Goal: Use online tool/utility: Utilize a website feature to perform a specific function

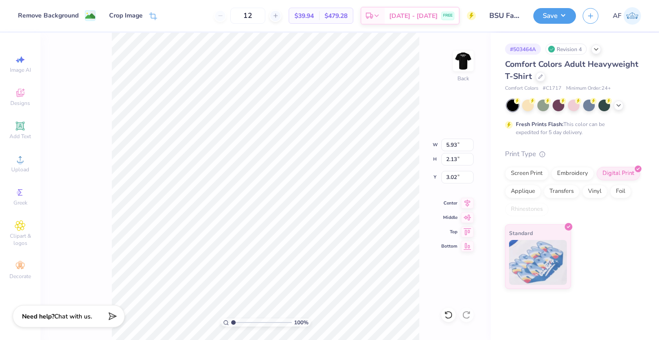
type input "3.00"
type input "7.44"
type input "2.67"
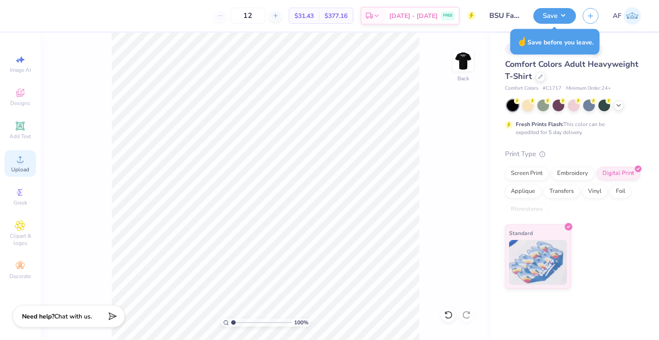
click at [12, 160] on div "Upload" at bounding box center [19, 163] width 31 height 26
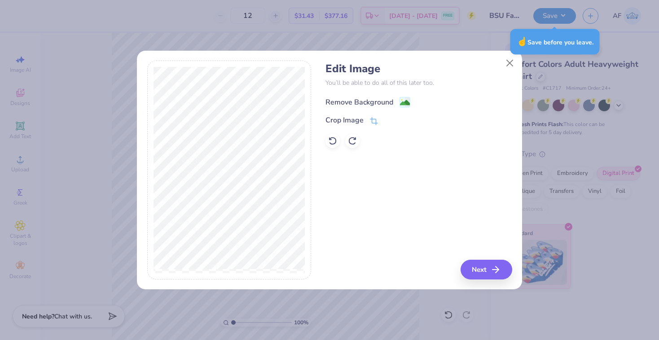
click at [396, 104] on div "Remove Background" at bounding box center [367, 101] width 85 height 11
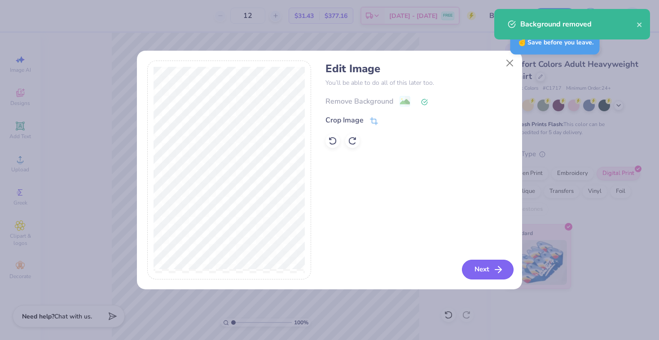
click at [481, 263] on button "Next" at bounding box center [488, 270] width 52 height 20
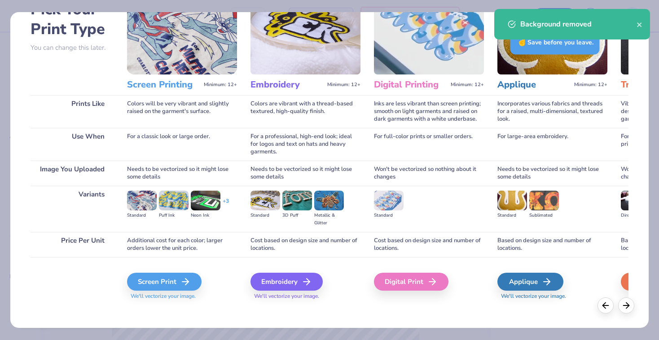
scroll to position [59, 0]
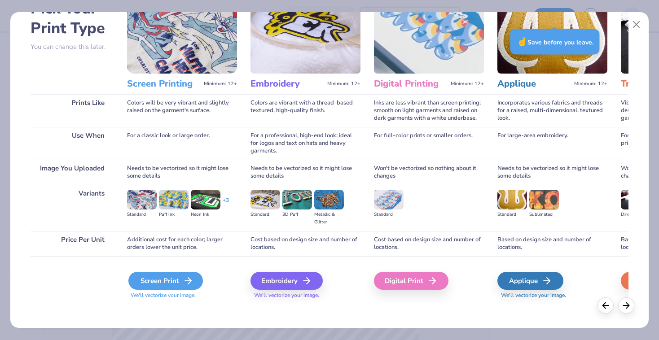
click at [158, 282] on div "Screen Print" at bounding box center [165, 281] width 74 height 18
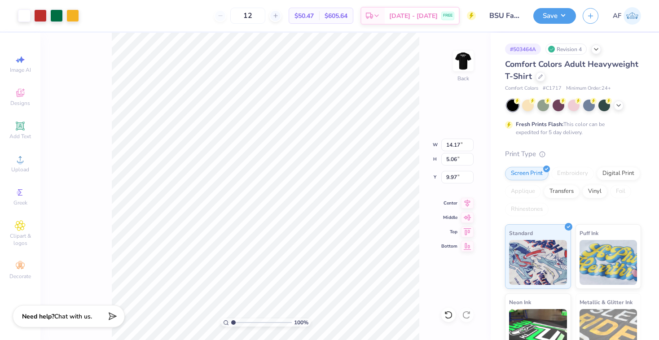
type input "7.00"
type input "2.50"
type input "3.00"
type input "7.46"
type input "2.66"
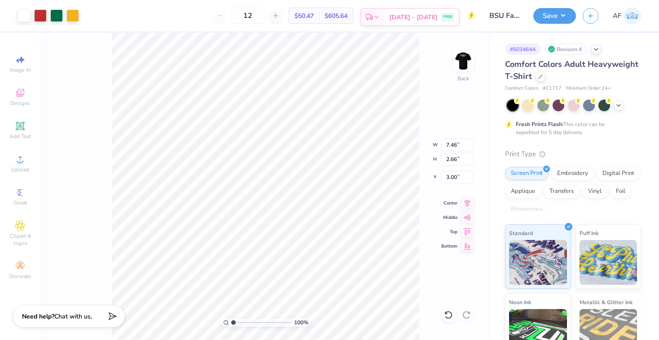
type input "3.40"
type input "5.60"
type input "2.00"
type input "3.00"
type input "3.75"
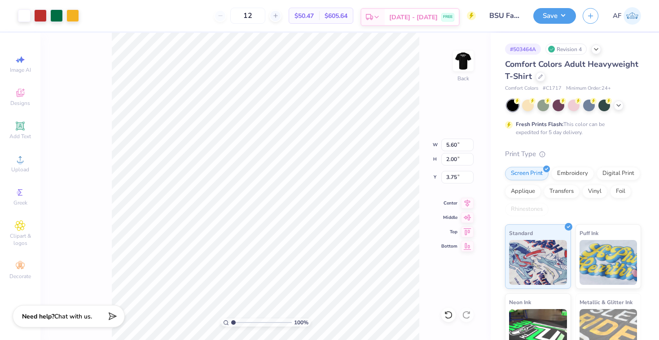
type input "3.58"
type input "6.89"
type input "2.46"
type input "3.49"
type input "7.51"
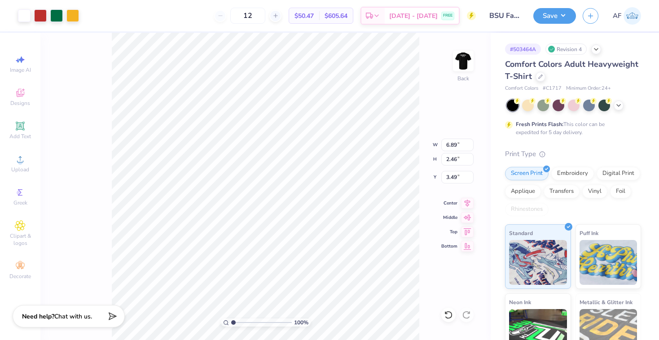
type input "2.68"
type input "3.00"
type input "7.61"
type input "2.72"
type input "3.58"
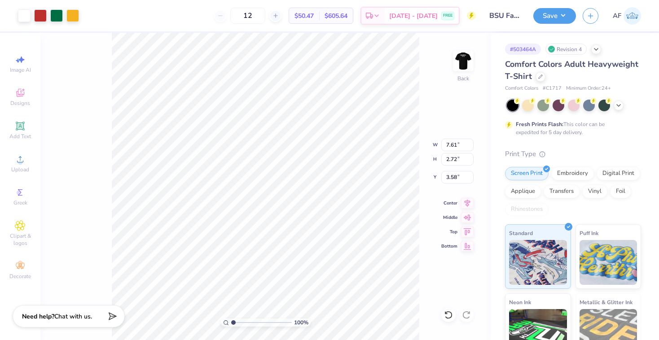
type input "3.00"
type input "3.31"
click at [555, 13] on button "Save" at bounding box center [554, 15] width 43 height 16
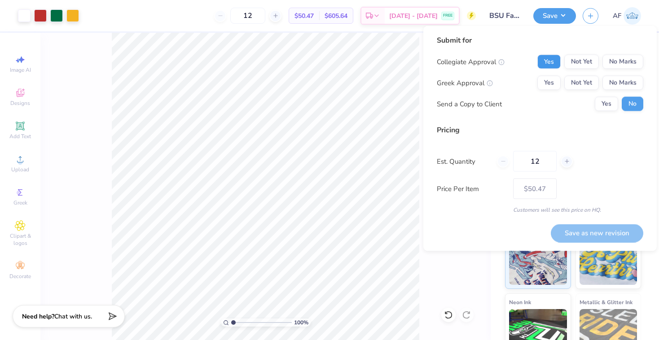
click at [542, 67] on button "Yes" at bounding box center [548, 62] width 23 height 14
click at [618, 83] on button "No Marks" at bounding box center [622, 83] width 41 height 14
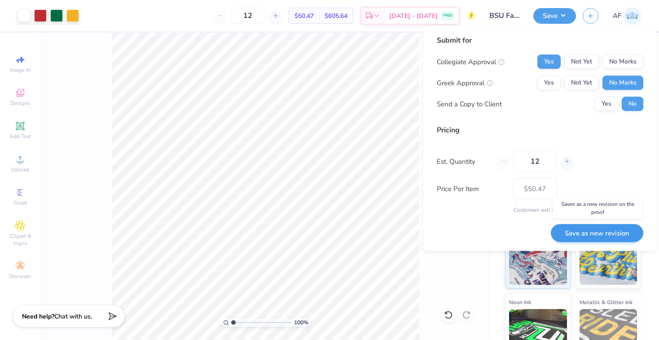
click at [588, 233] on button "Save as new revision" at bounding box center [596, 233] width 92 height 18
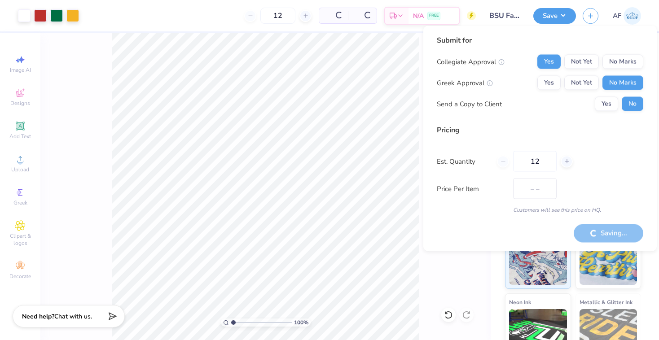
type input "$50.47"
